Goal: Transaction & Acquisition: Purchase product/service

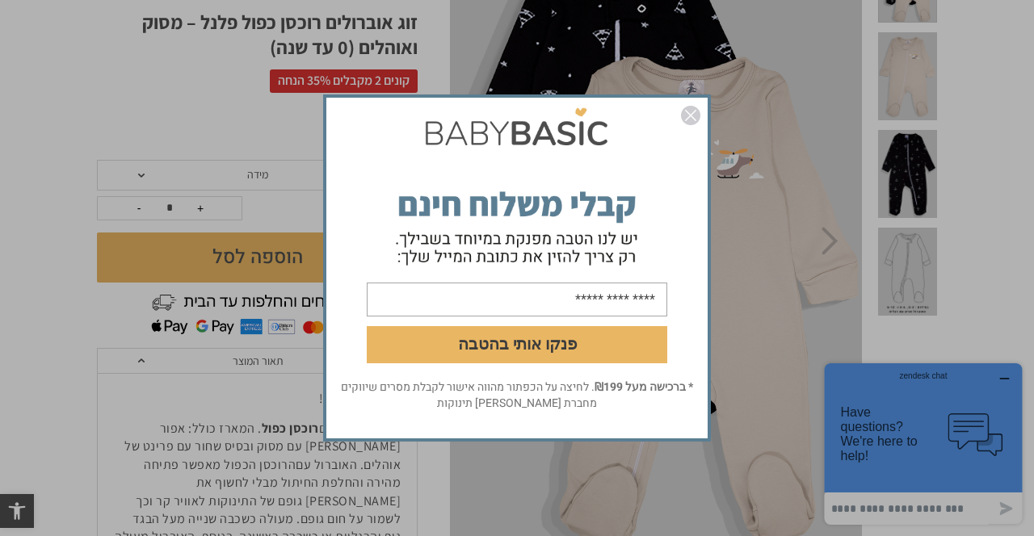
scroll to position [243, 0]
click at [698, 125] on img "סגור" at bounding box center [690, 115] width 19 height 19
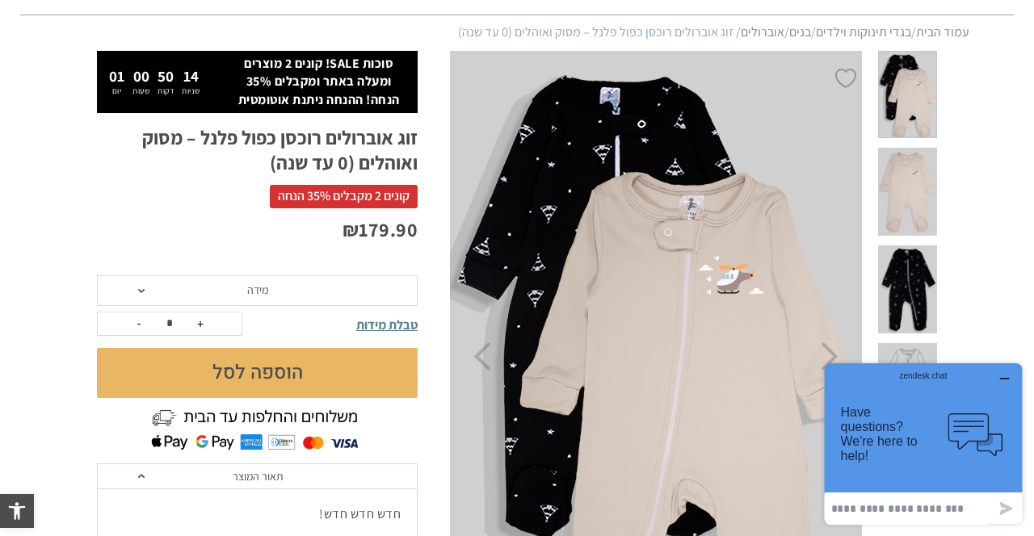
scroll to position [154, 0]
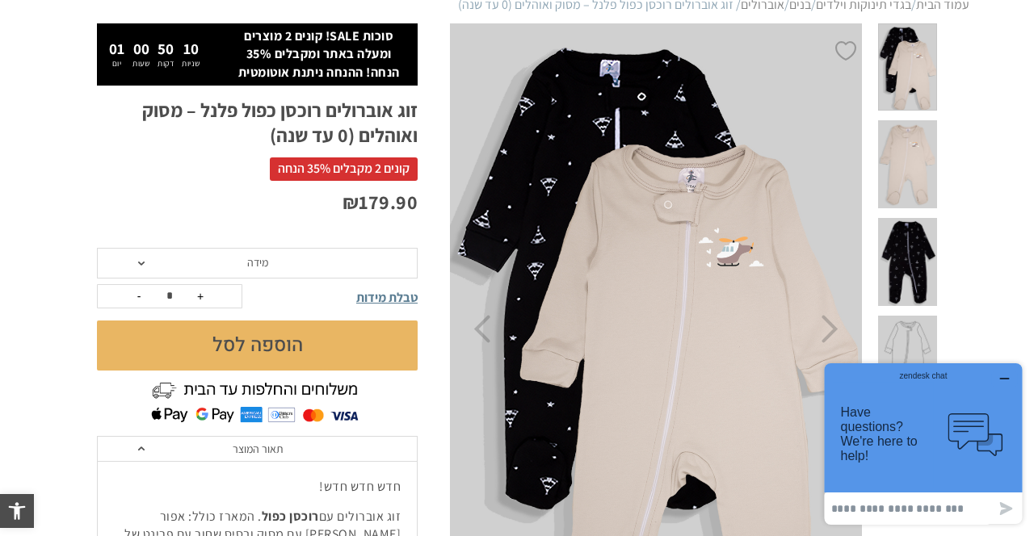
click at [392, 300] on span "טבלת מידות" at bounding box center [386, 297] width 61 height 17
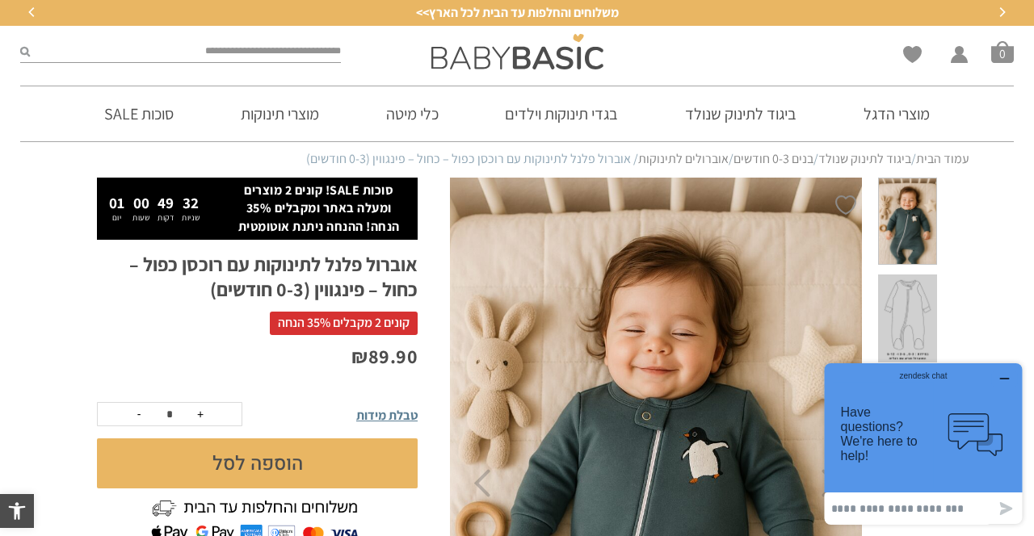
click at [549, 116] on link "בגדי תינוקות וילדים" at bounding box center [560, 113] width 161 height 55
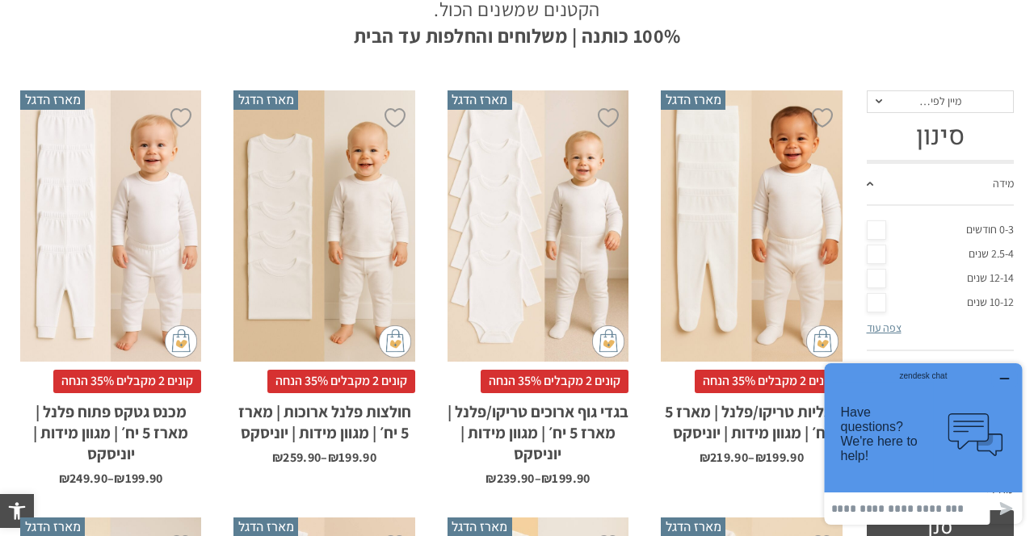
scroll to position [370, 0]
click at [878, 181] on link "מידה" at bounding box center [940, 185] width 148 height 42
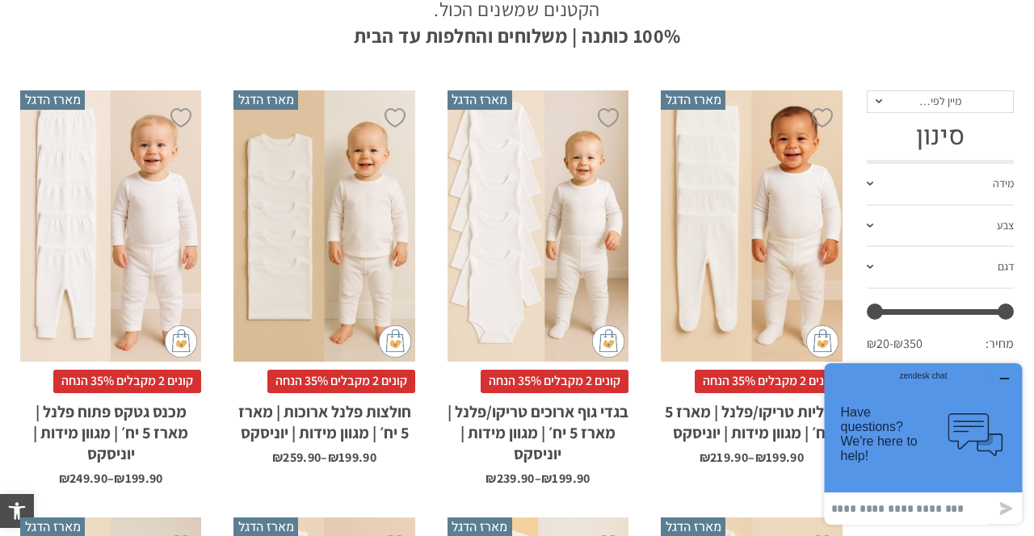
click at [1002, 180] on link "מידה" at bounding box center [940, 185] width 148 height 42
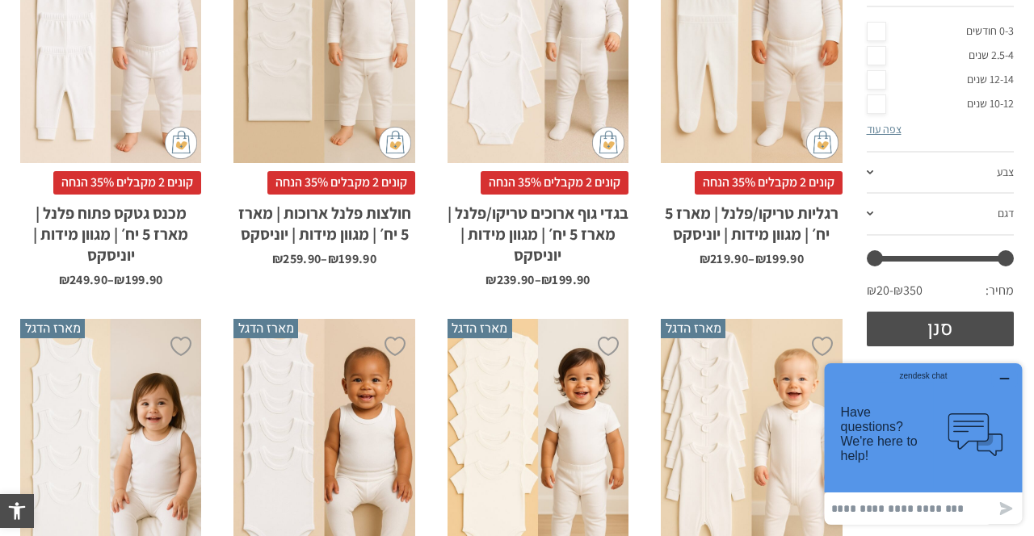
scroll to position [586, 0]
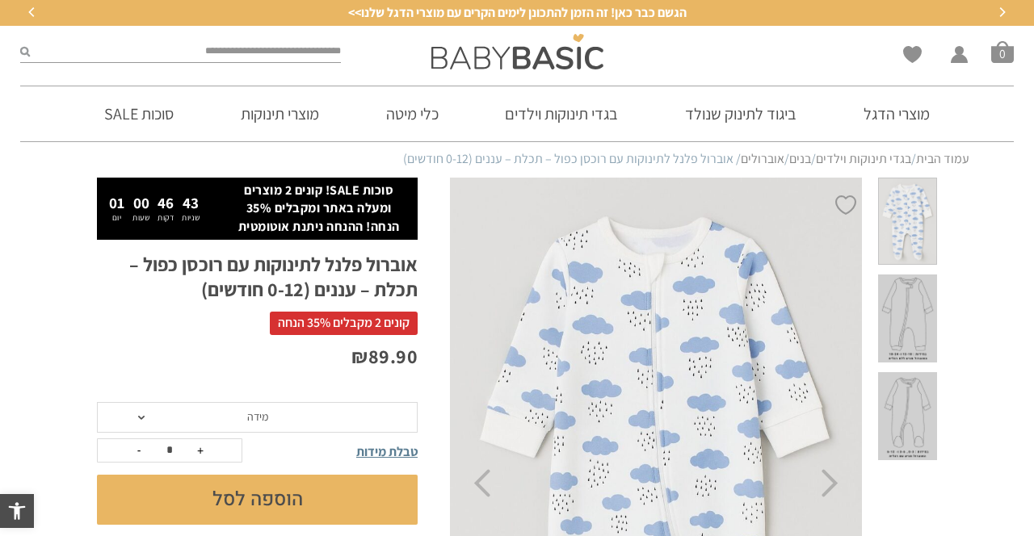
click at [147, 421] on span "מידה" at bounding box center [257, 417] width 321 height 31
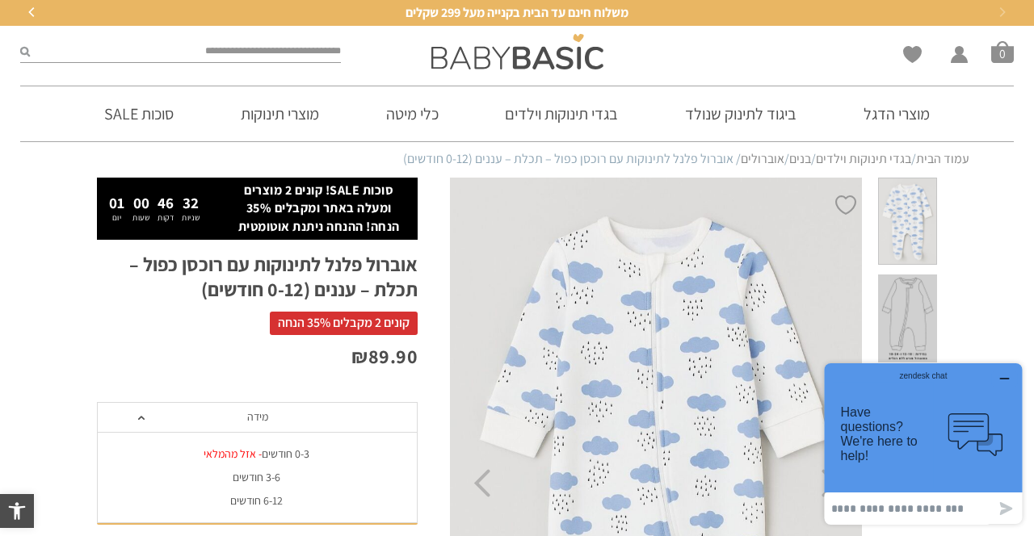
click at [250, 504] on div "6-12 חודשים" at bounding box center [256, 501] width 321 height 14
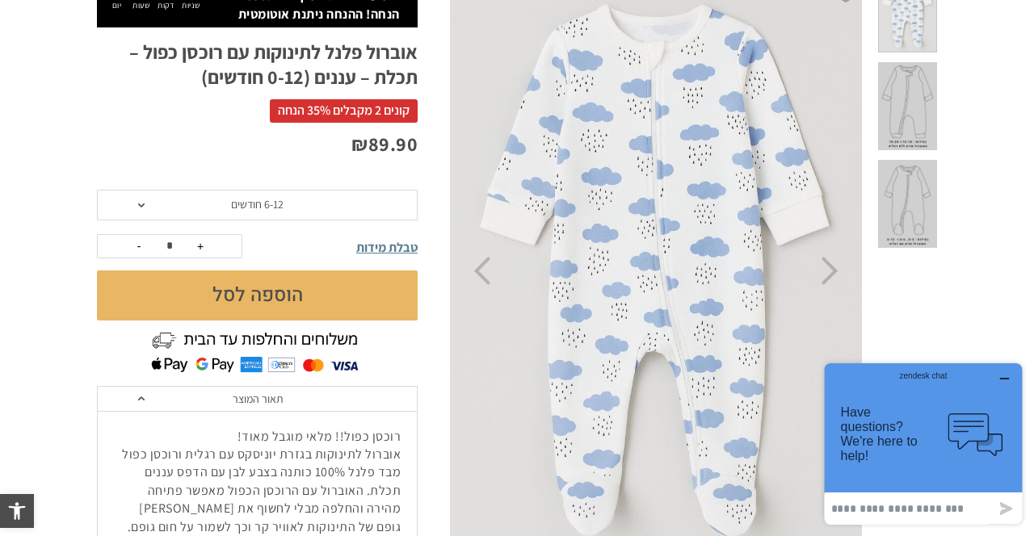
scroll to position [209, 0]
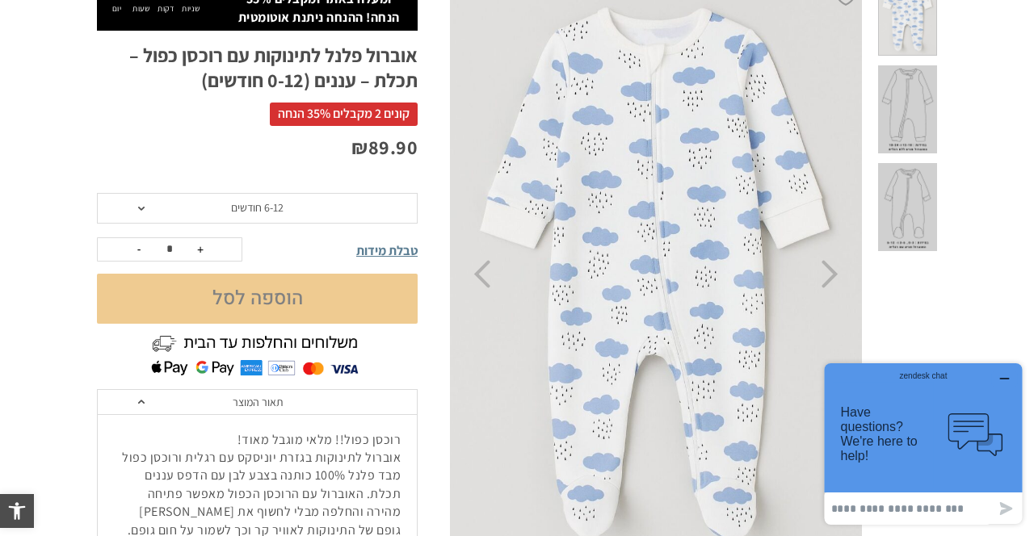
click at [255, 299] on button "הוספה לסל" at bounding box center [257, 299] width 321 height 50
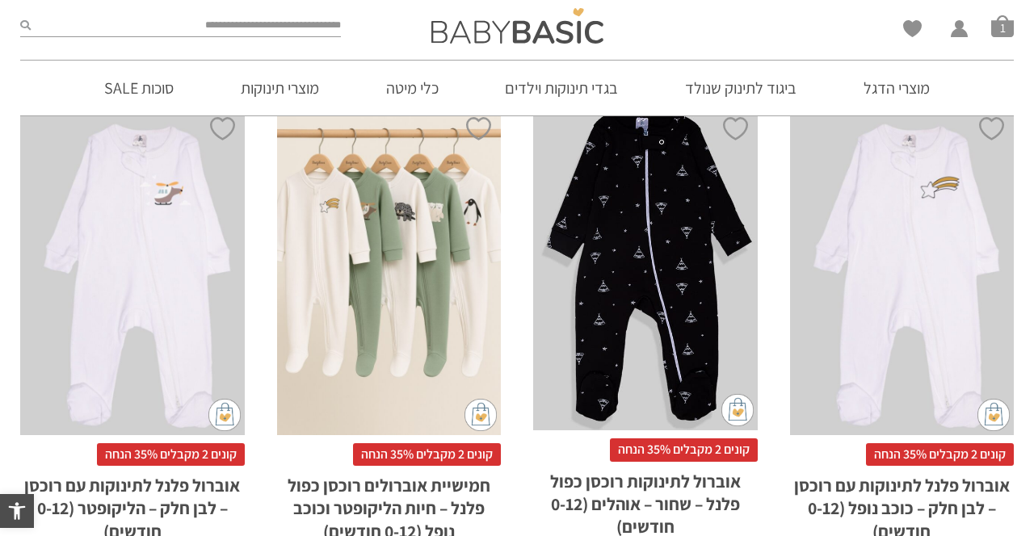
scroll to position [1117, 0]
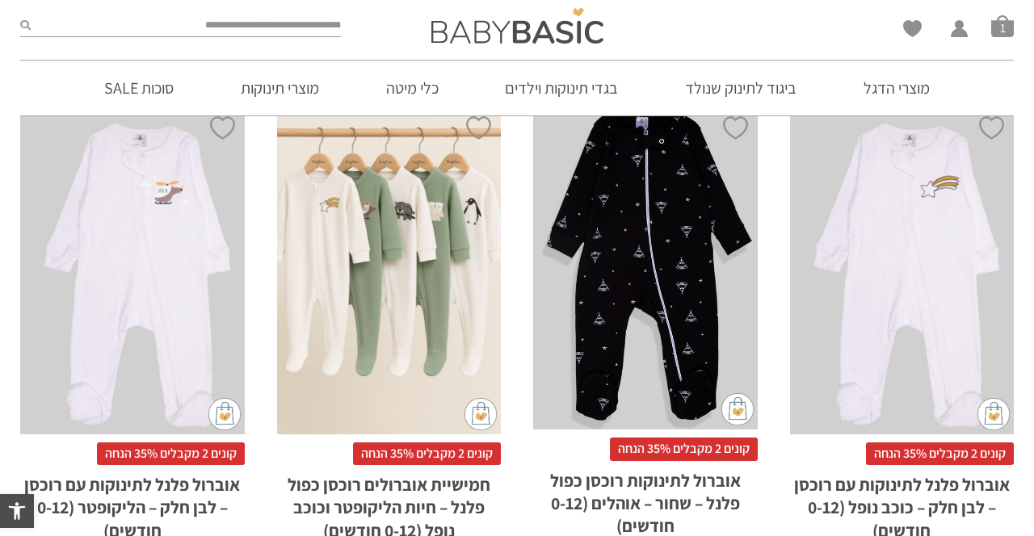
click at [678, 207] on div "x בחירת מידה 0-3m 3-6m 6-12m" at bounding box center [645, 264] width 224 height 332
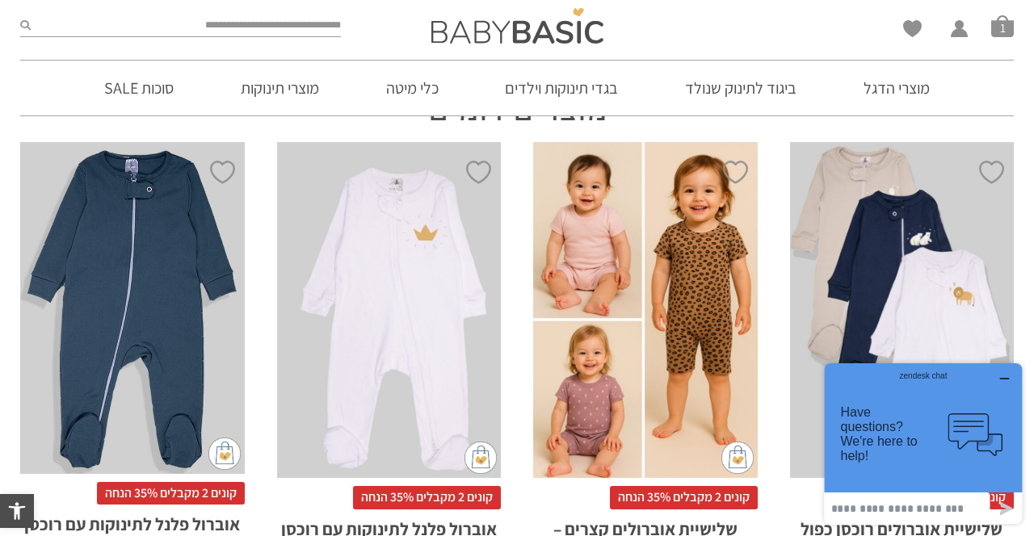
scroll to position [1010, 0]
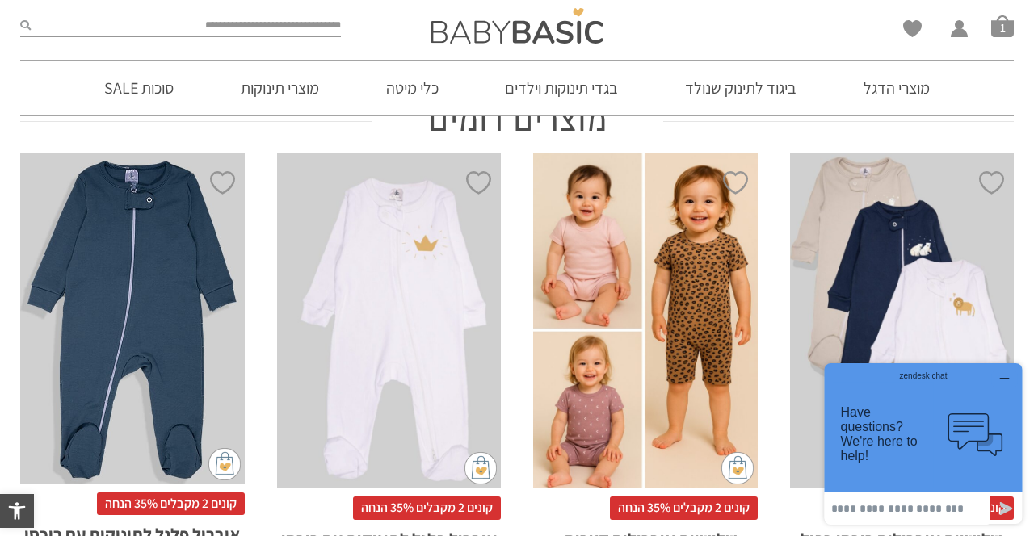
click at [153, 308] on div "x בחירת מידה 0-3m 3-6m 6-12m" at bounding box center [132, 319] width 224 height 332
click at [149, 314] on div "x בחירת מידה 0-3m 3-6m 6-12m" at bounding box center [132, 319] width 224 height 332
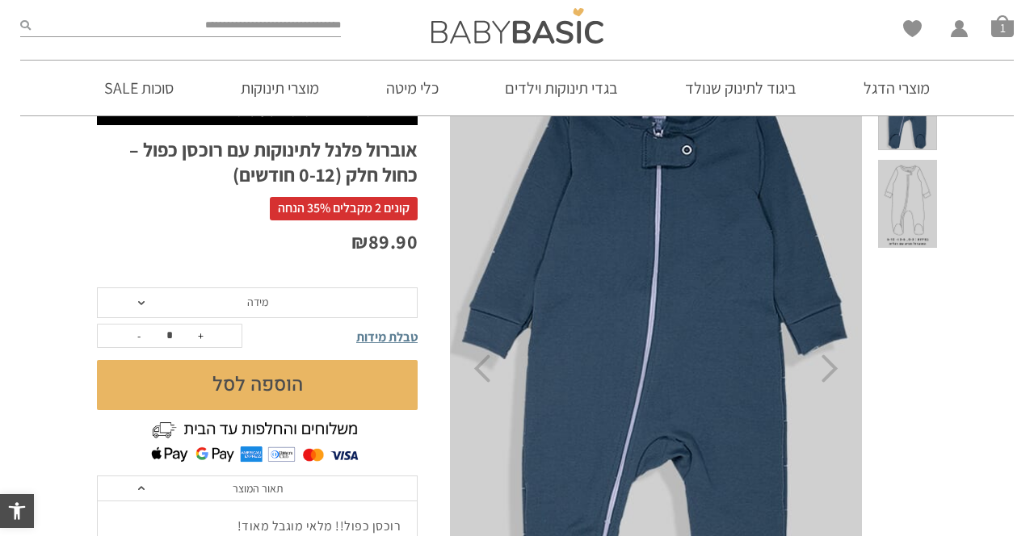
scroll to position [115, 0]
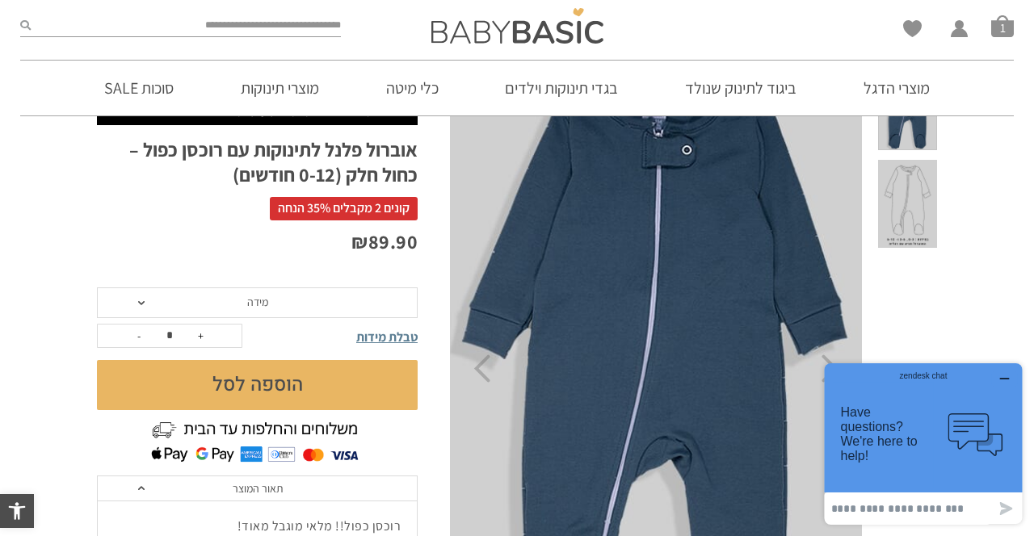
click at [140, 301] on span at bounding box center [141, 303] width 6 height 4
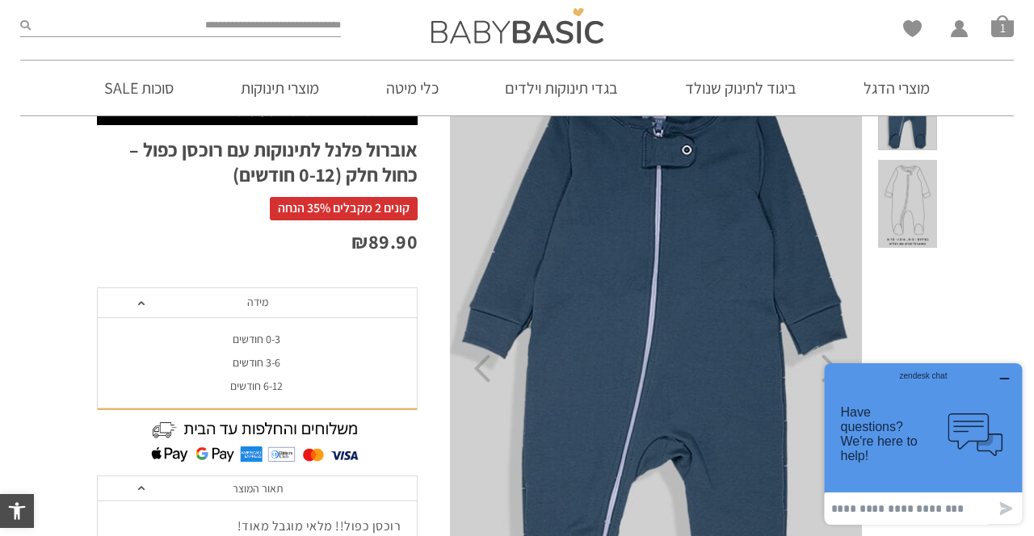
click at [257, 385] on div "6-12 חודשים" at bounding box center [256, 386] width 321 height 14
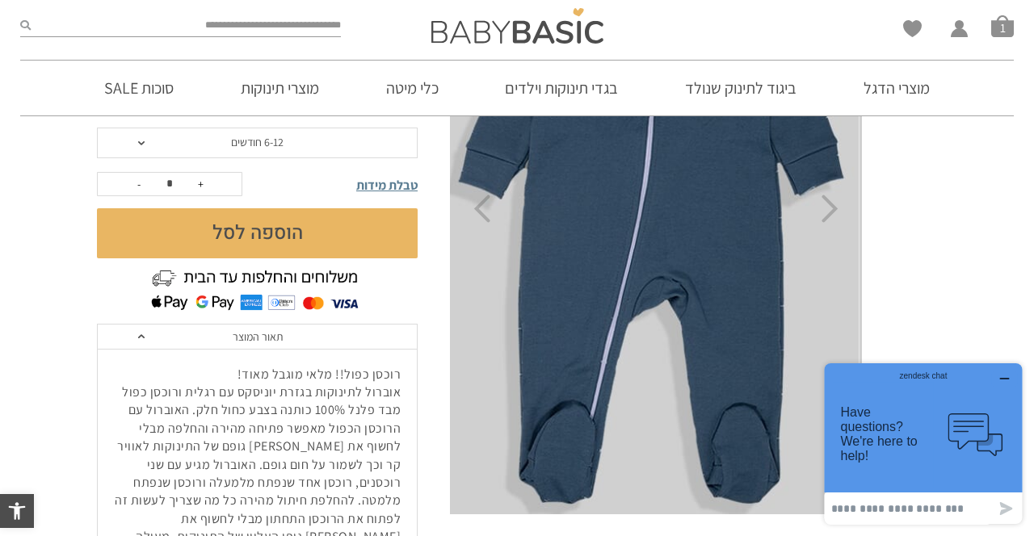
scroll to position [277, 0]
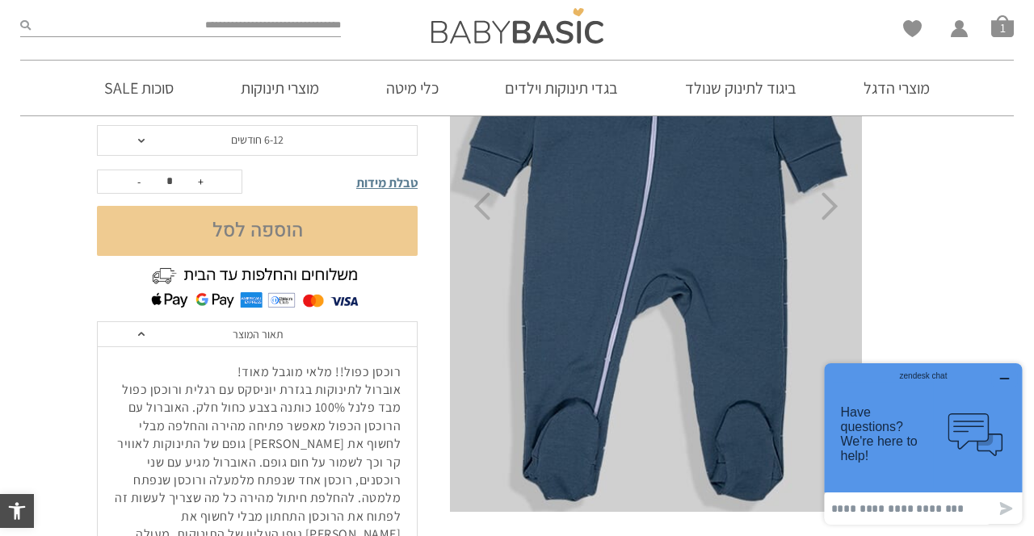
click at [275, 226] on button "הוספה לסל" at bounding box center [257, 231] width 321 height 50
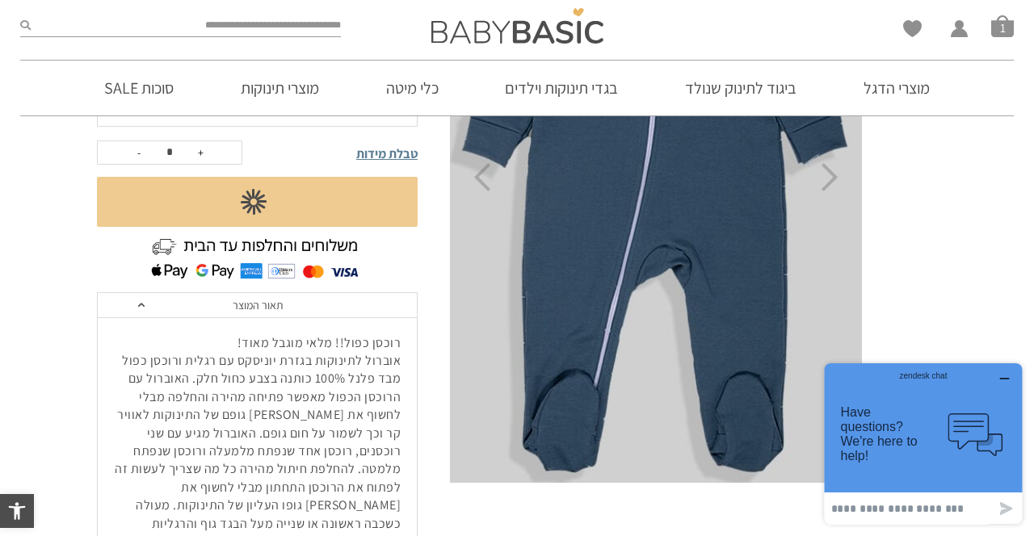
scroll to position [329, 0]
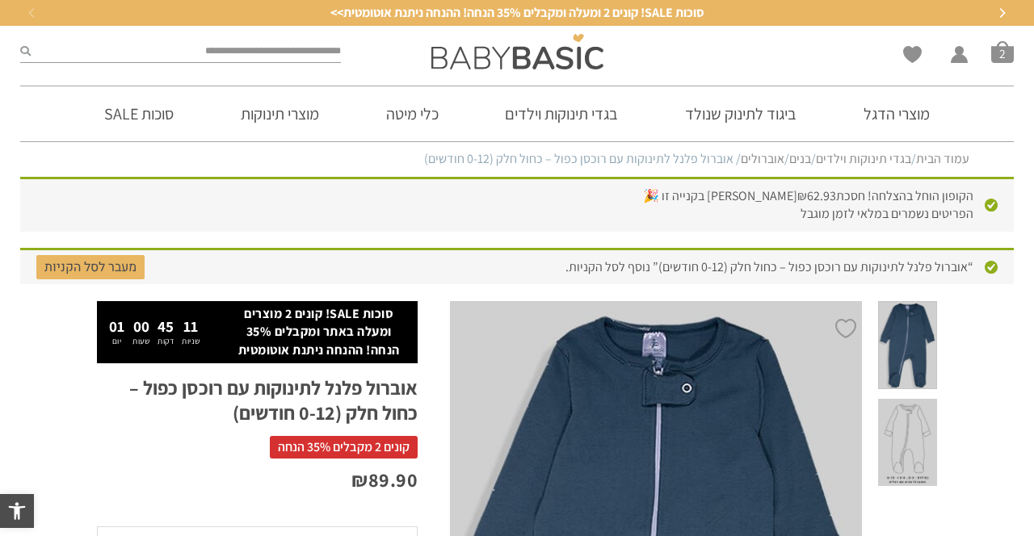
click at [1009, 57] on span "סל קניות" at bounding box center [1002, 51] width 23 height 23
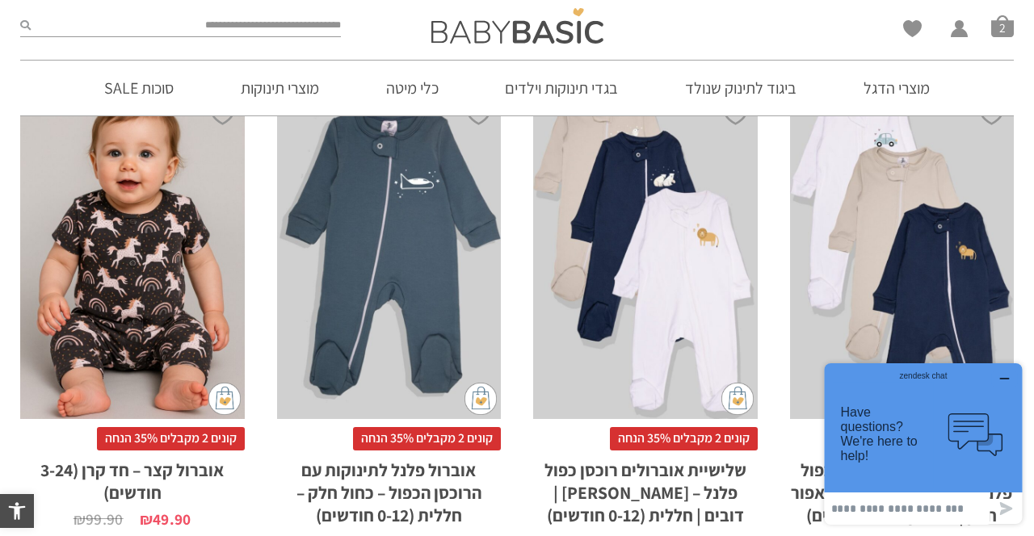
click at [420, 262] on div "x בחירת מידה 0-3m 3-6m 6-12m" at bounding box center [389, 251] width 224 height 336
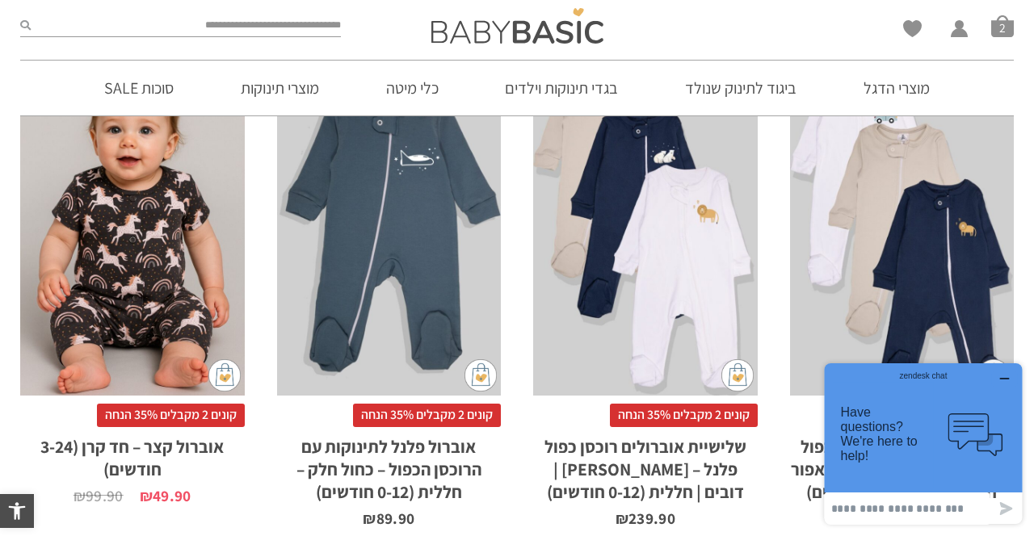
scroll to position [1131, 0]
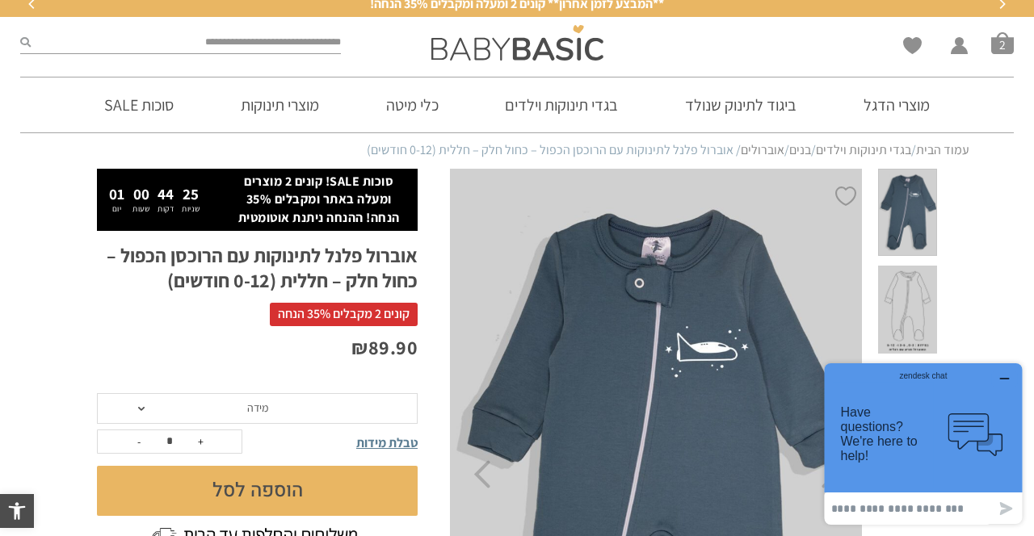
click at [139, 417] on span "מידה" at bounding box center [257, 408] width 321 height 31
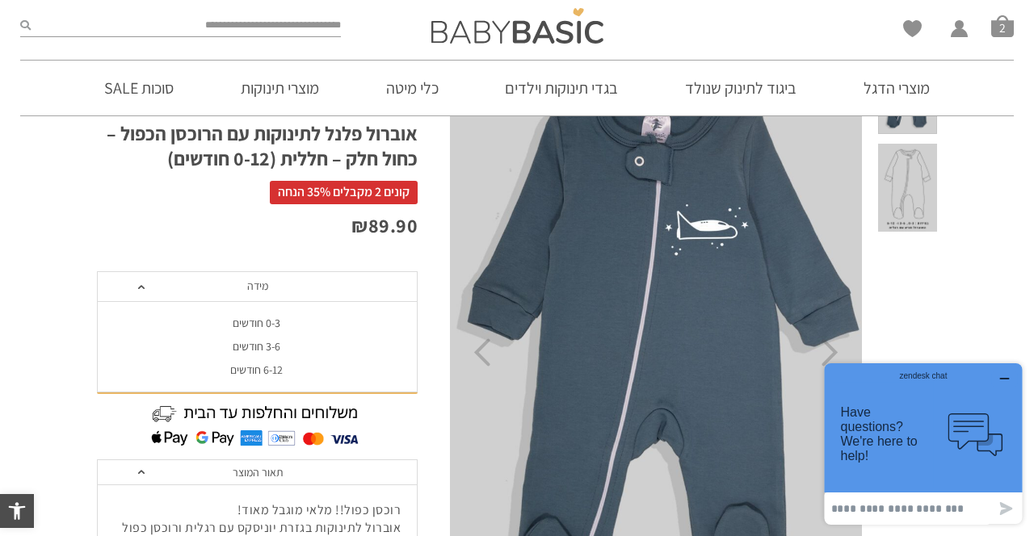
scroll to position [121, 0]
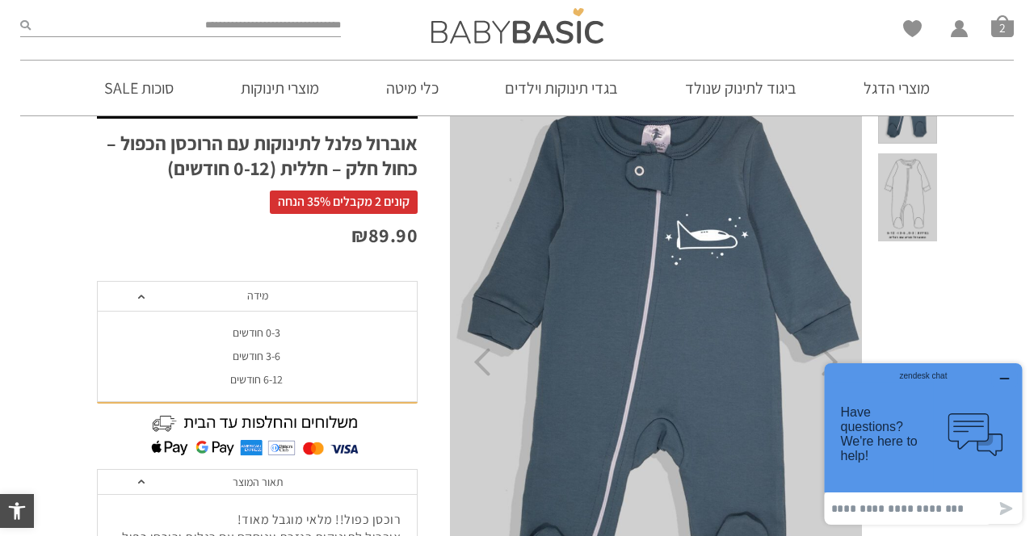
click at [254, 379] on div "6-12 חודשים" at bounding box center [256, 380] width 321 height 14
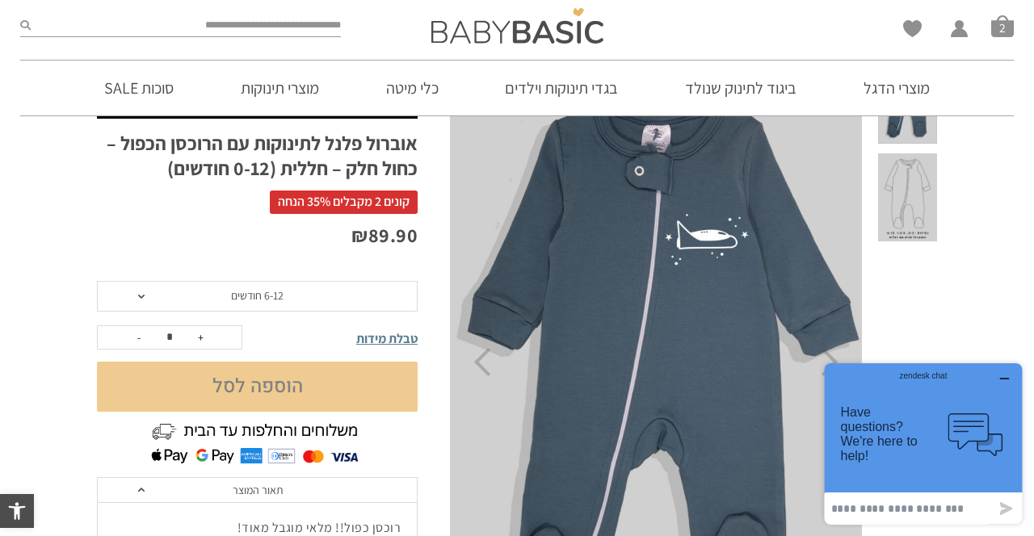
click at [288, 392] on button "הוספה לסל" at bounding box center [257, 387] width 321 height 50
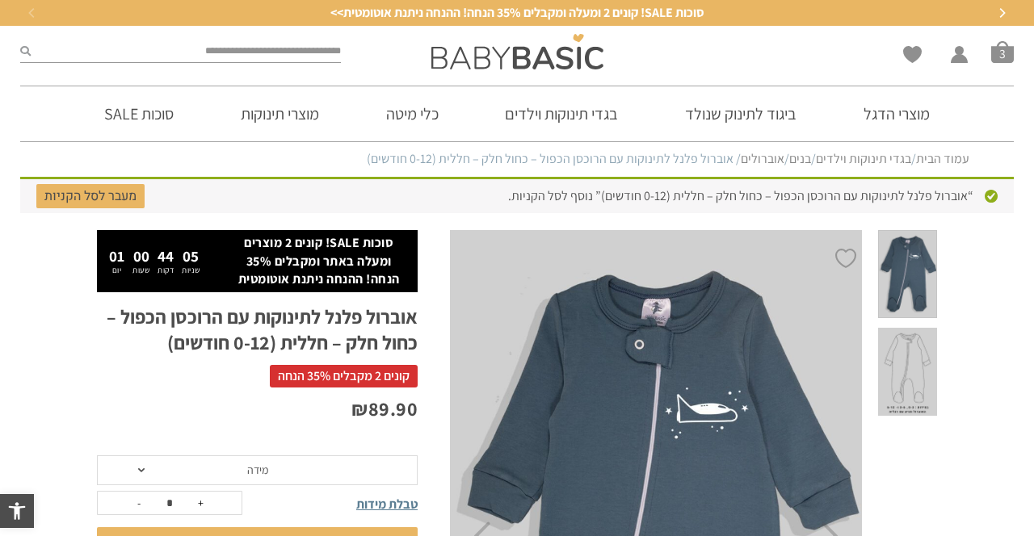
click at [1004, 51] on span "סל קניות" at bounding box center [1002, 51] width 23 height 23
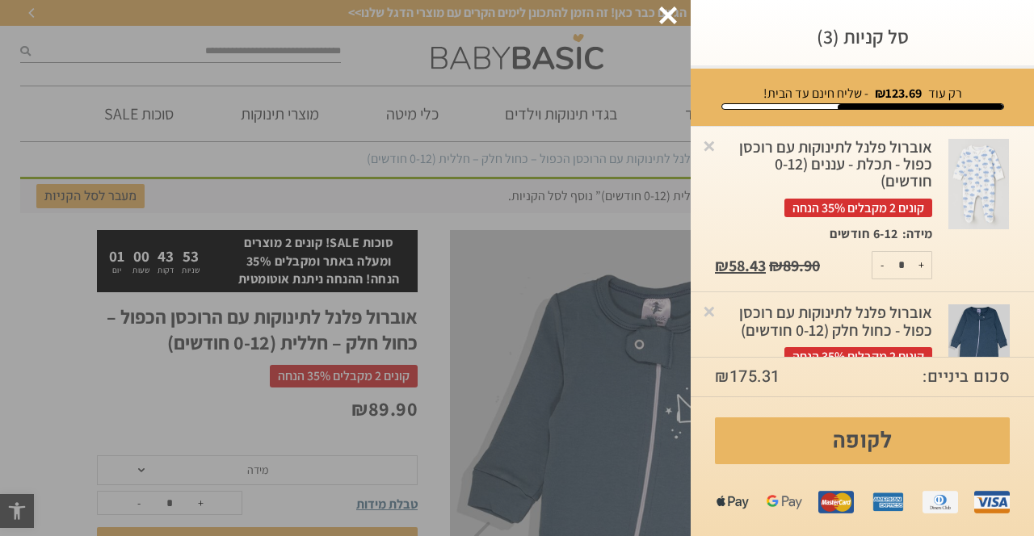
click at [665, 15] on div at bounding box center [668, 15] width 18 height 18
